Goal: Navigation & Orientation: Find specific page/section

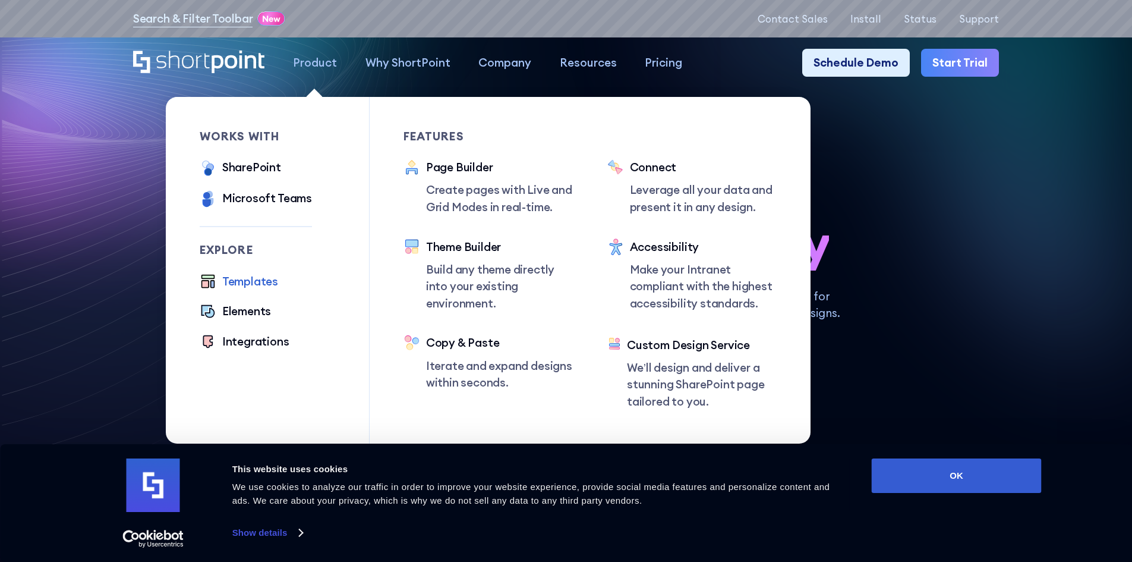
click at [256, 279] on div "Templates" at bounding box center [250, 281] width 56 height 17
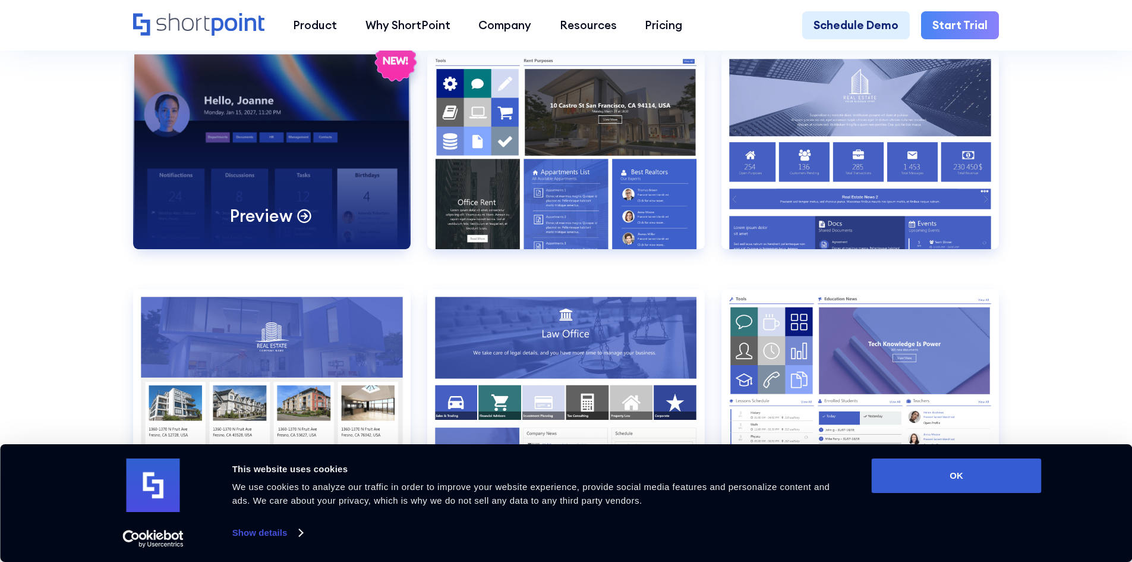
scroll to position [1545, 0]
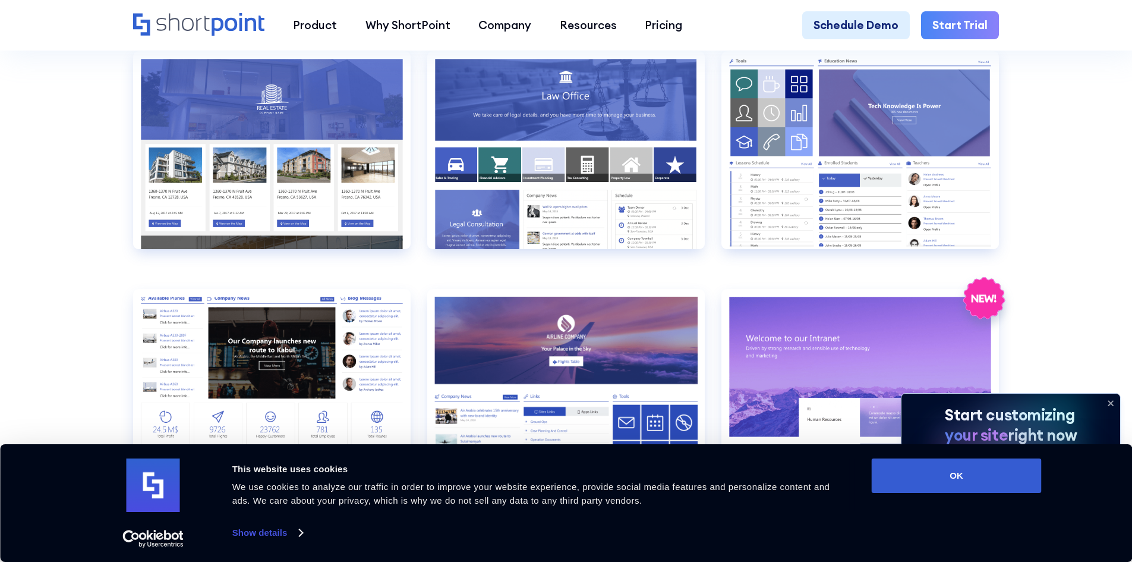
drag, startPoint x: 990, startPoint y: 477, endPoint x: 1098, endPoint y: 424, distance: 119.6
click at [991, 476] on button "OK" at bounding box center [957, 475] width 170 height 34
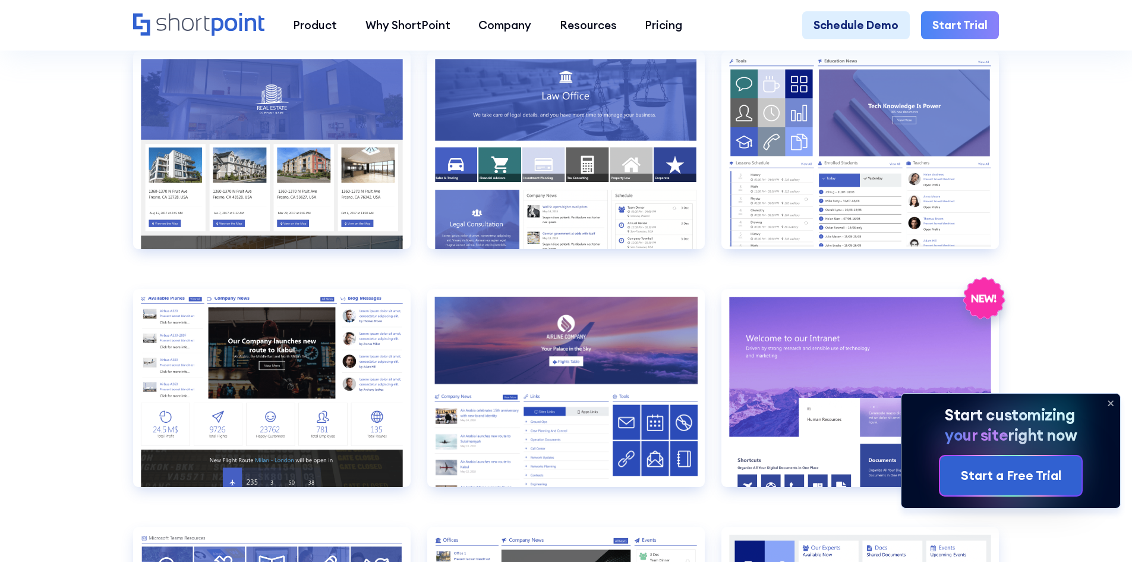
scroll to position [0, 0]
click at [1111, 401] on icon at bounding box center [1110, 403] width 5 height 5
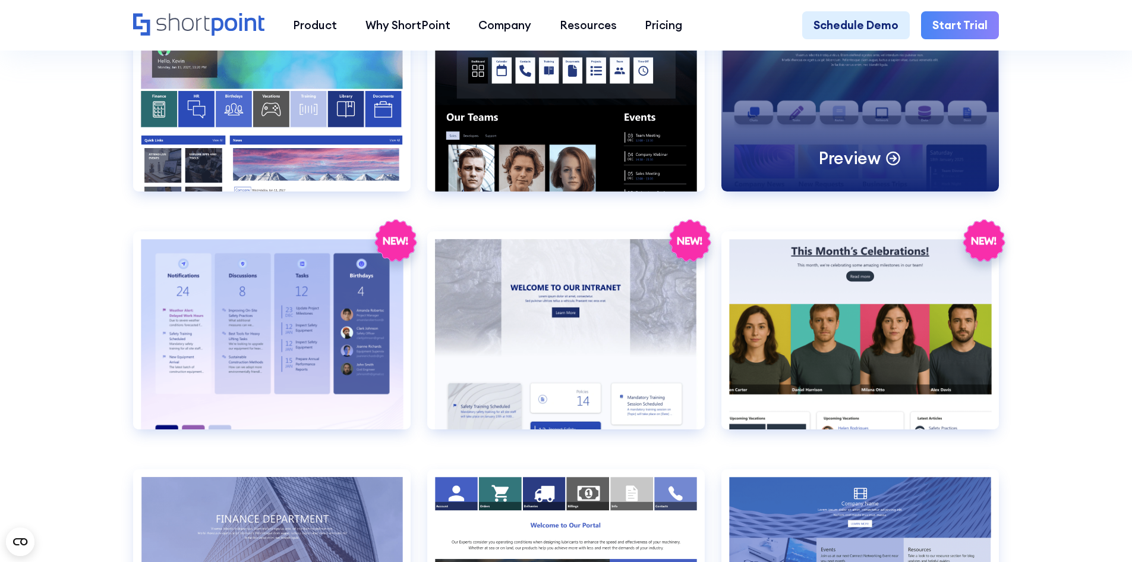
scroll to position [2259, 0]
